Goal: Task Accomplishment & Management: Manage account settings

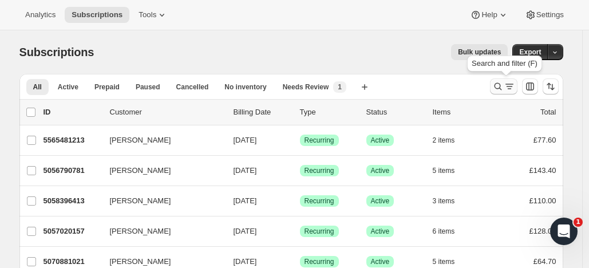
click at [500, 82] on icon "Search and filter results" at bounding box center [497, 86] width 11 height 11
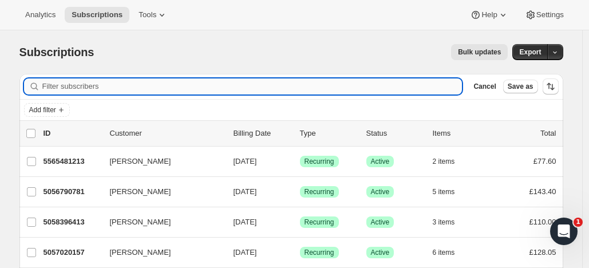
click at [298, 82] on input "Filter subscribers" at bounding box center [252, 86] width 420 height 16
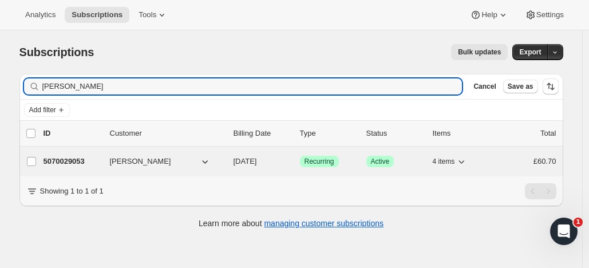
type input "[PERSON_NAME]"
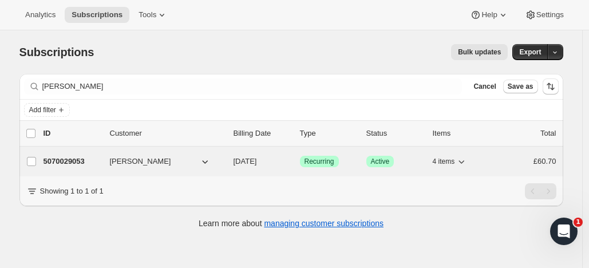
click at [93, 157] on p "5070029053" at bounding box center [71, 161] width 57 height 11
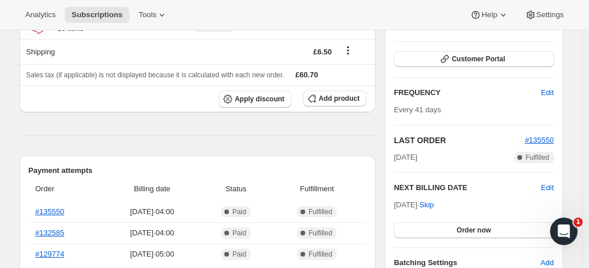
scroll to position [179, 0]
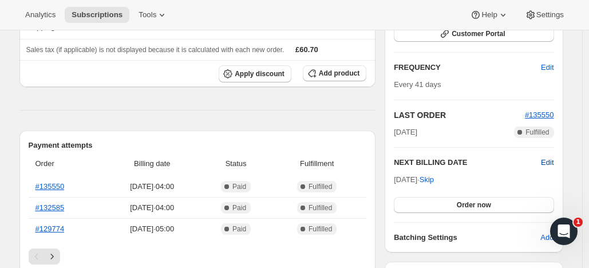
click at [547, 161] on span "Edit" at bounding box center [547, 162] width 13 height 11
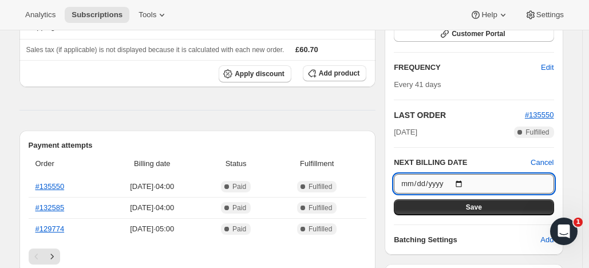
click at [466, 181] on input "[DATE]" at bounding box center [474, 183] width 160 height 19
type input "[DATE]"
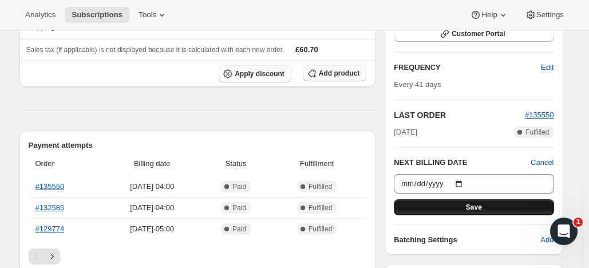
click at [474, 202] on span "Save" at bounding box center [474, 206] width 16 height 9
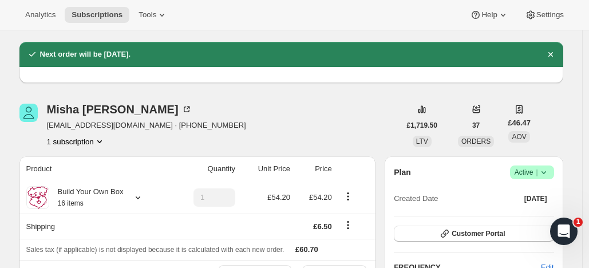
scroll to position [0, 0]
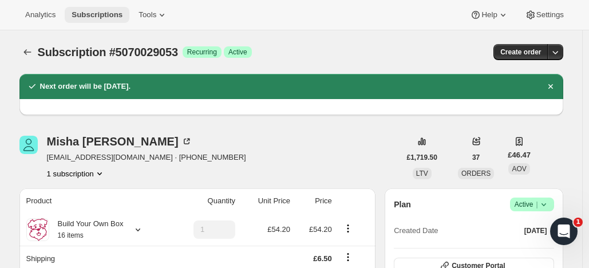
click at [104, 13] on span "Subscriptions" at bounding box center [96, 14] width 51 height 9
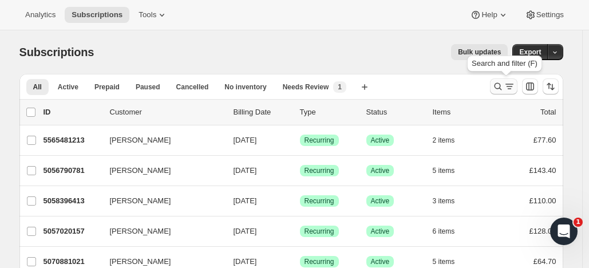
click at [499, 82] on icon "Search and filter results" at bounding box center [497, 86] width 11 height 11
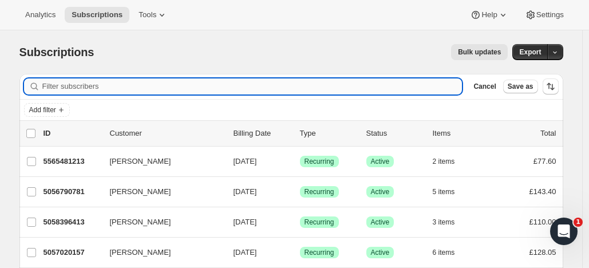
click at [204, 88] on input "Filter subscribers" at bounding box center [252, 86] width 420 height 16
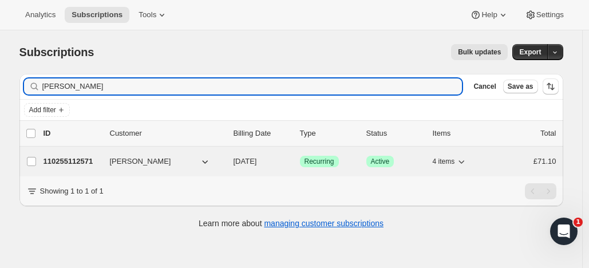
type input "[PERSON_NAME]"
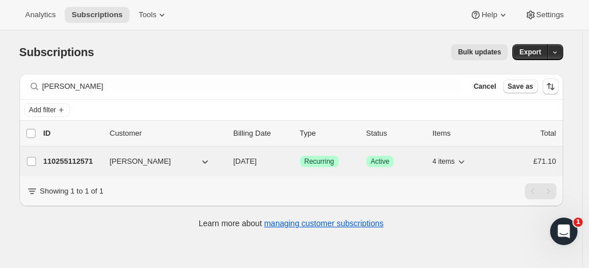
click at [158, 157] on button "[PERSON_NAME]" at bounding box center [160, 161] width 114 height 18
click at [94, 158] on p "110255112571" at bounding box center [71, 161] width 57 height 11
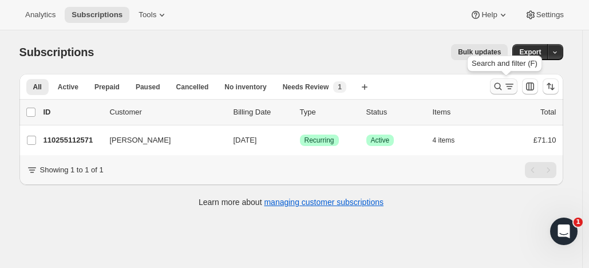
click at [499, 82] on icon "Search and filter results" at bounding box center [497, 86] width 11 height 11
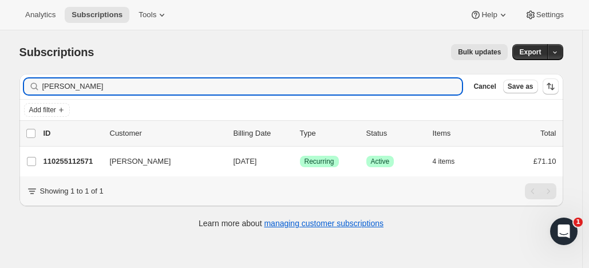
drag, startPoint x: 79, startPoint y: 85, endPoint x: 12, endPoint y: 83, distance: 67.0
click at [12, 83] on div "Subscriptions. This page is ready Subscriptions Bulk updates More actions Bulk …" at bounding box center [291, 135] width 571 height 210
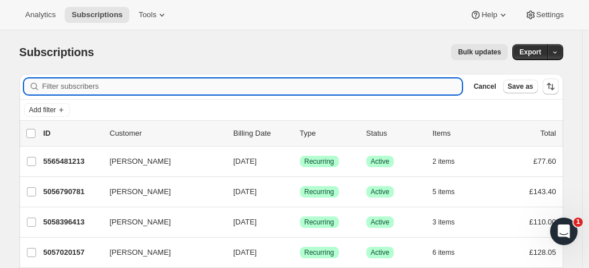
click at [58, 85] on input "Filter subscribers" at bounding box center [252, 86] width 420 height 16
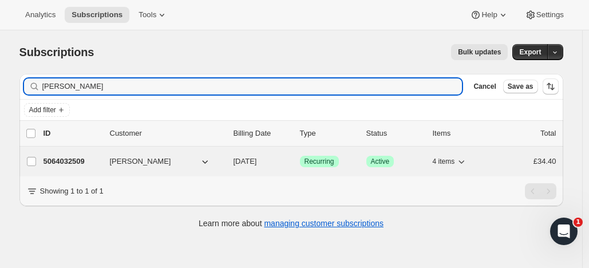
type input "Peter Fitzgerald"
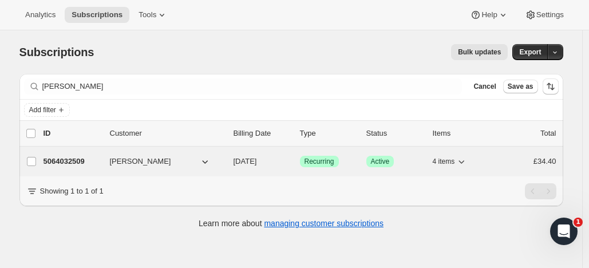
click at [77, 157] on p "5064032509" at bounding box center [71, 161] width 57 height 11
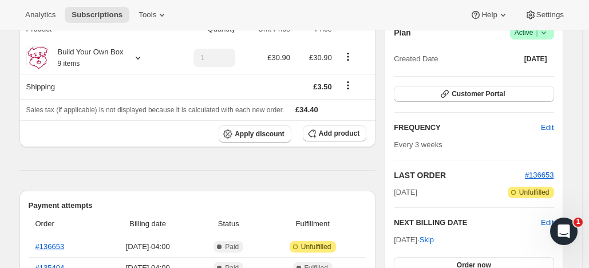
scroll to position [173, 0]
